Goal: Transaction & Acquisition: Book appointment/travel/reservation

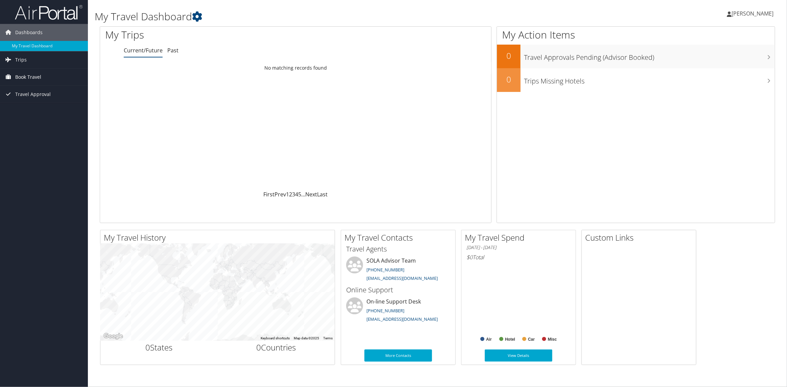
click at [19, 76] on span "Book Travel" at bounding box center [28, 77] width 26 height 17
click at [20, 100] on link "Book/Manage Online Trips" at bounding box center [44, 101] width 88 height 10
